Goal: Ask a question

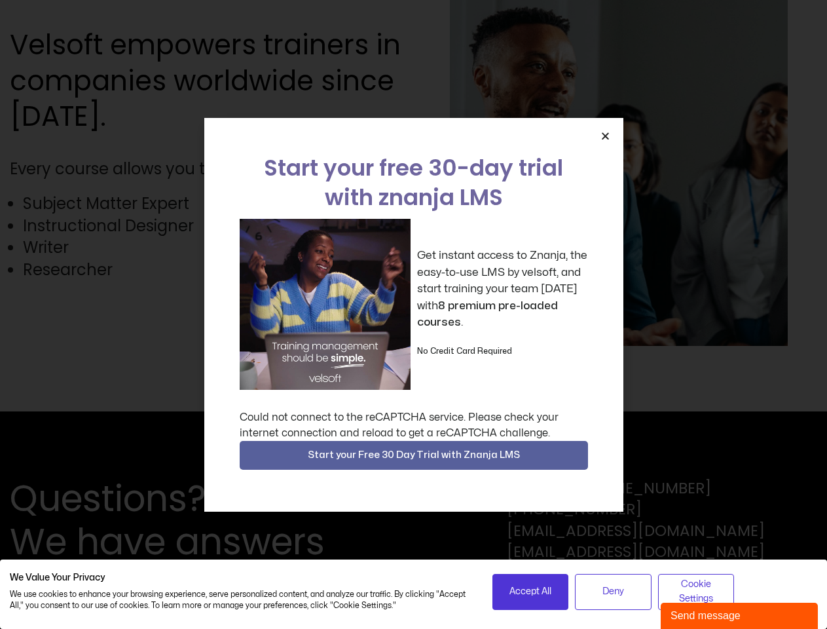
click at [413, 314] on div "Get instant access to Znanja, the easy-to-use LMS by velsoft, and start trainin…" at bounding box center [414, 304] width 348 height 171
click at [605, 136] on icon "Close" at bounding box center [605, 136] width 10 height 10
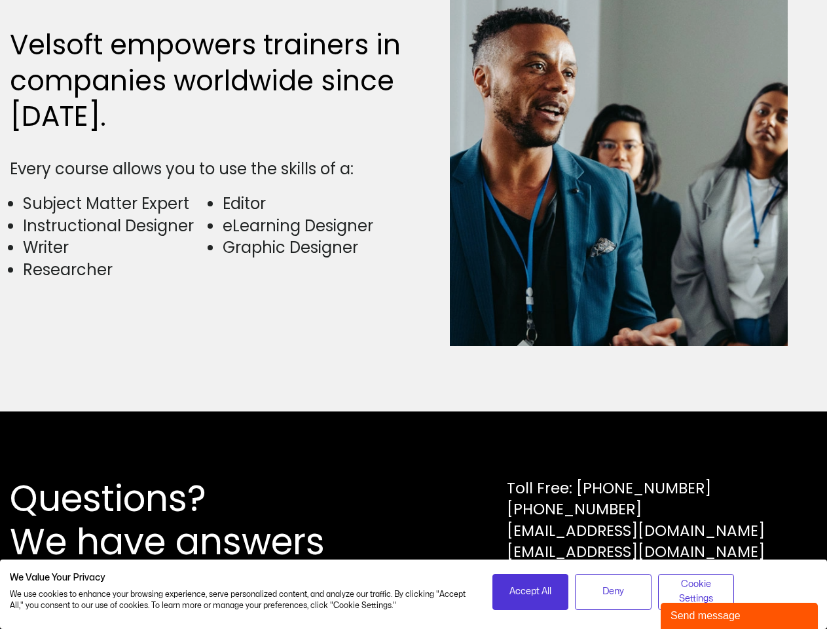
click at [414, 455] on div "Questions? We have answers Toll Free: [PHONE_NUMBER] [PHONE_NUMBER] [EMAIL_ADDR…" at bounding box center [413, 519] width 827 height 217
click at [530, 591] on span "Accept All" at bounding box center [530, 591] width 42 height 14
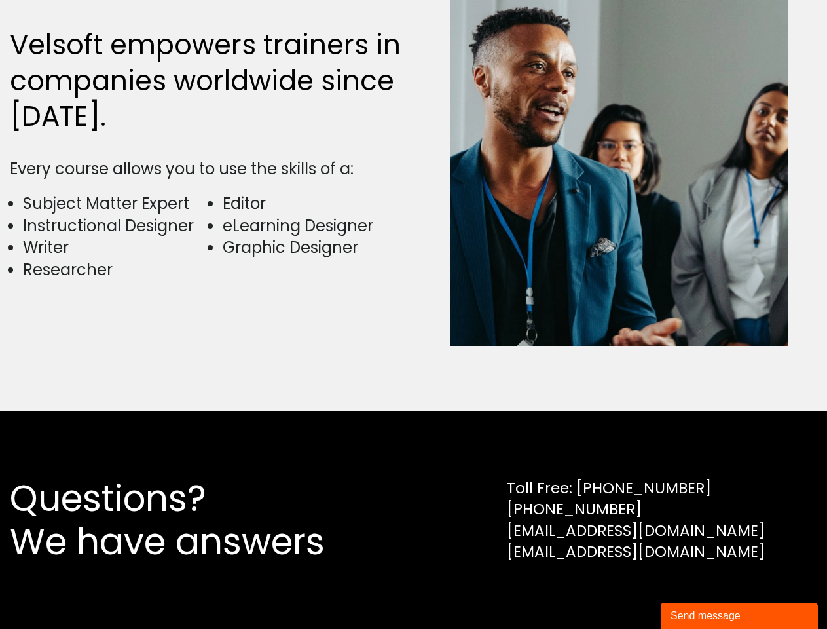
click at [613, 591] on div "Questions? We have answers Toll Free: [PHONE_NUMBER] [PHONE_NUMBER] [EMAIL_ADDR…" at bounding box center [413, 519] width 827 height 217
click at [696, 591] on div "Questions? We have answers Toll Free: [PHONE_NUMBER] [PHONE_NUMBER] [EMAIL_ADDR…" at bounding box center [413, 519] width 827 height 217
click at [739, 615] on div "Send message" at bounding box center [738, 616] width 137 height 16
